Goal: Transaction & Acquisition: Purchase product/service

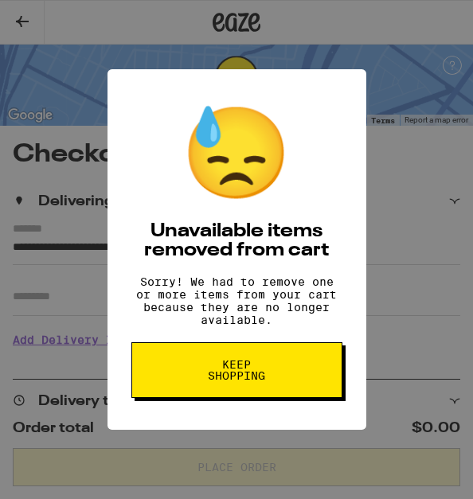
click at [245, 374] on span "Keep Shopping" at bounding box center [237, 370] width 82 height 22
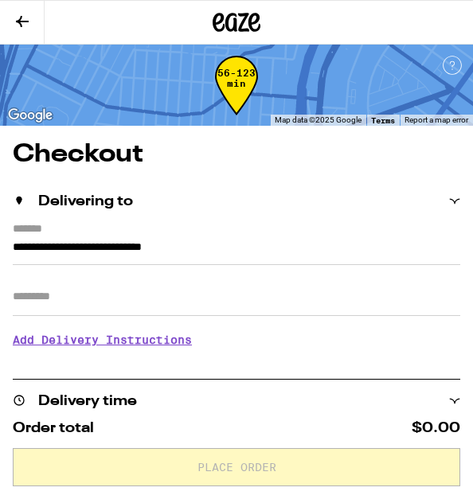
click at [21, 20] on icon at bounding box center [22, 21] width 13 height 11
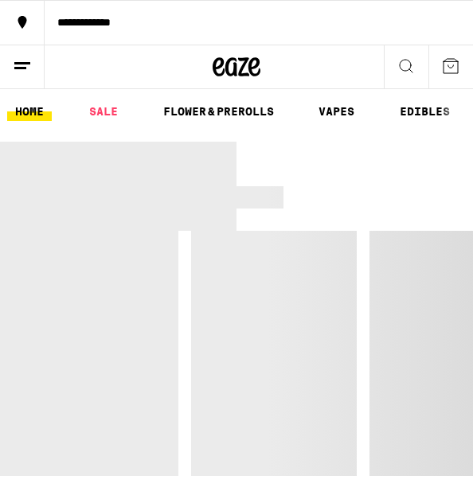
click at [240, 62] on icon at bounding box center [236, 67] width 48 height 29
click at [239, 66] on icon at bounding box center [236, 67] width 48 height 29
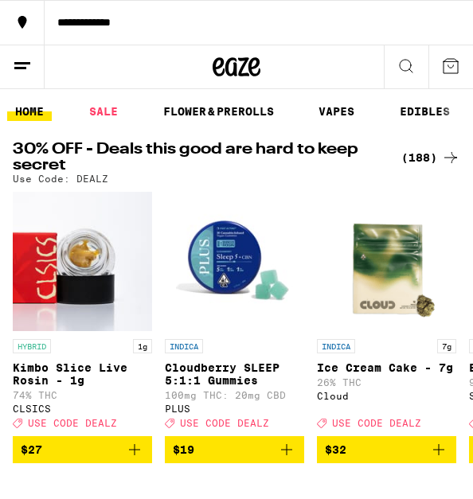
click at [412, 160] on div "(188)" at bounding box center [430, 157] width 59 height 19
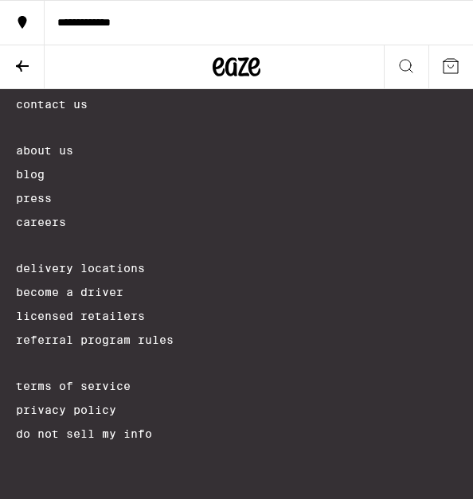
scroll to position [18468, 0]
